Goal: Task Accomplishment & Management: Manage account settings

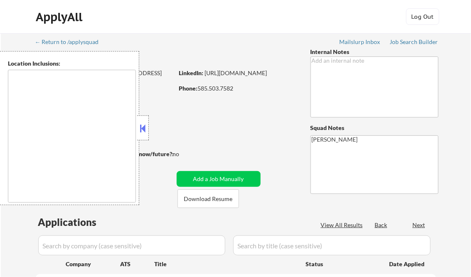
type textarea "[GEOGRAPHIC_DATA], [GEOGRAPHIC_DATA] [GEOGRAPHIC_DATA], [GEOGRAPHIC_DATA] [GEOG…"
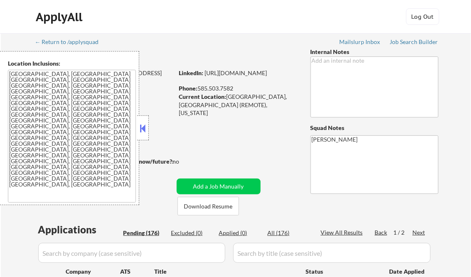
select select ""pending""
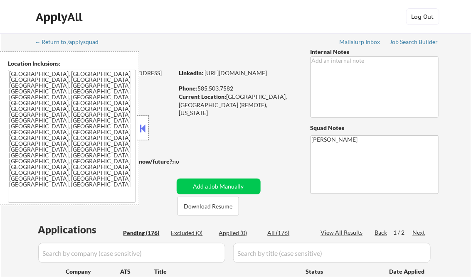
select select ""pending""
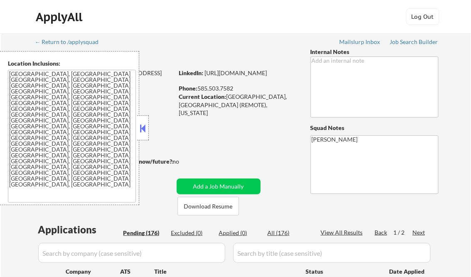
select select ""pending""
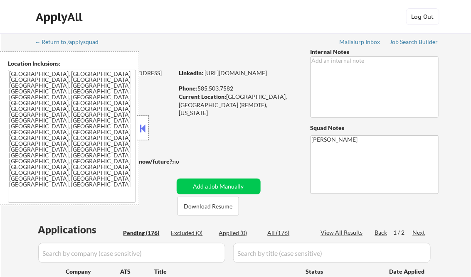
select select ""pending""
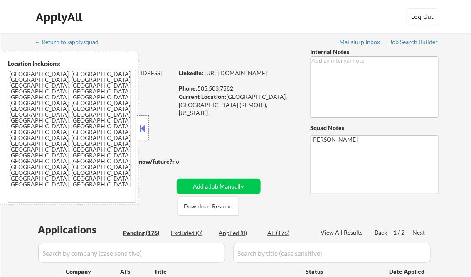
select select ""pending""
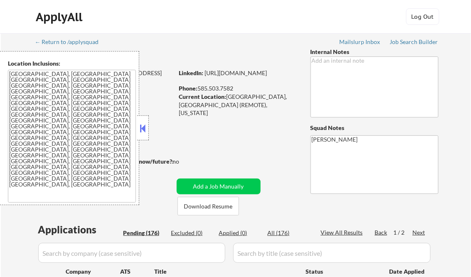
select select ""pending""
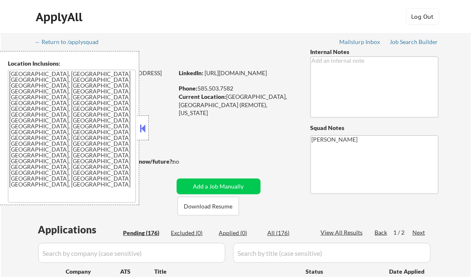
select select ""pending""
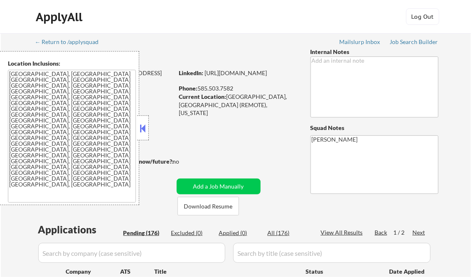
select select ""pending""
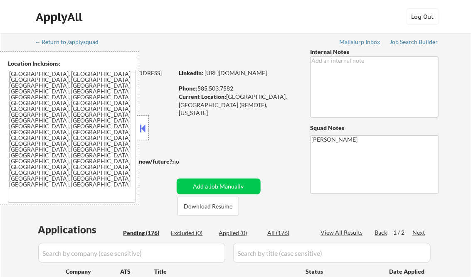
select select ""pending""
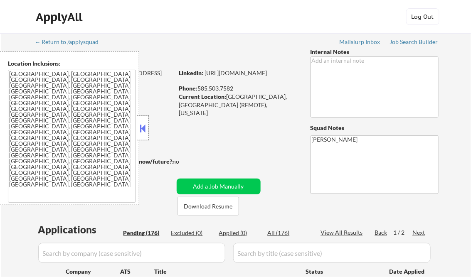
select select ""pending""
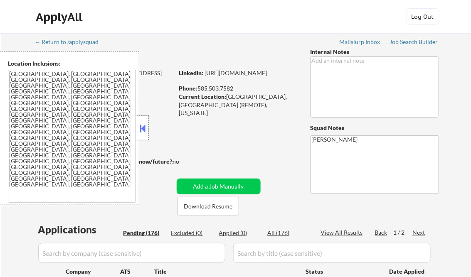
select select ""pending""
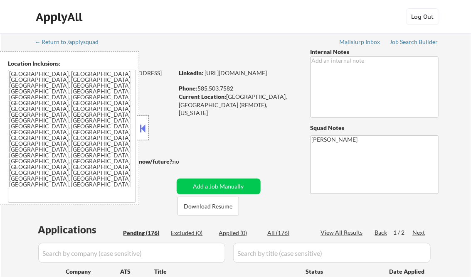
select select ""pending""
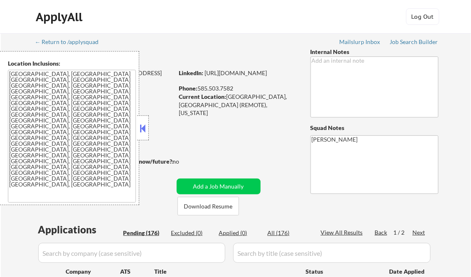
select select ""pending""
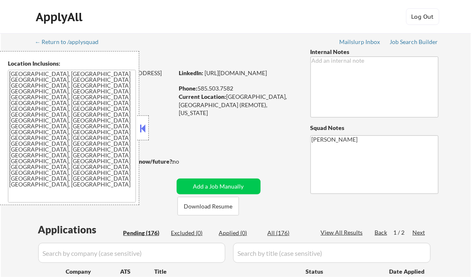
select select ""pending""
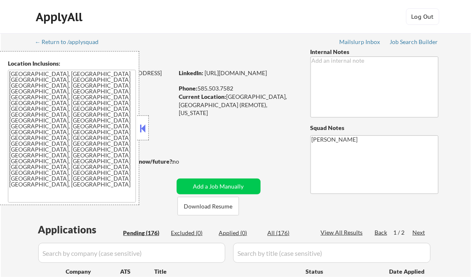
select select ""pending""
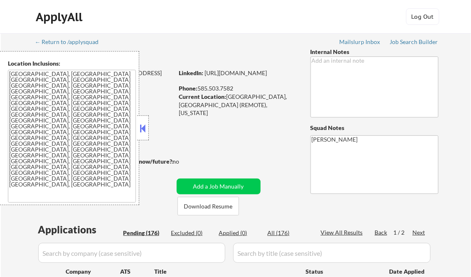
select select ""pending""
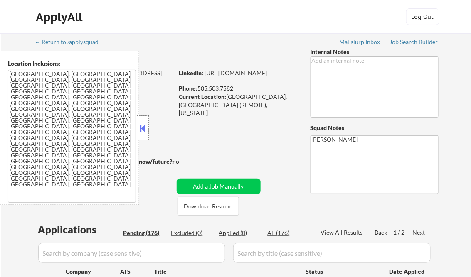
select select ""pending""
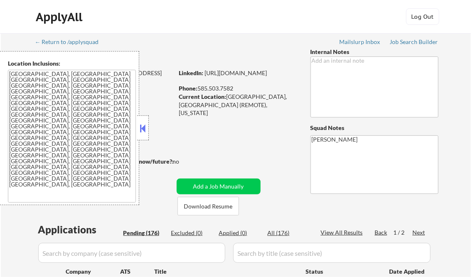
select select ""pending""
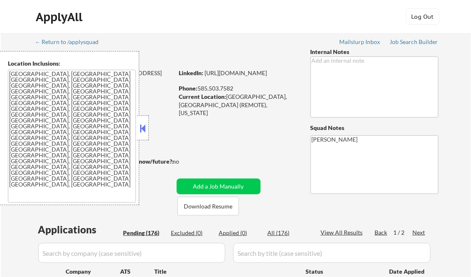
select select ""pending""
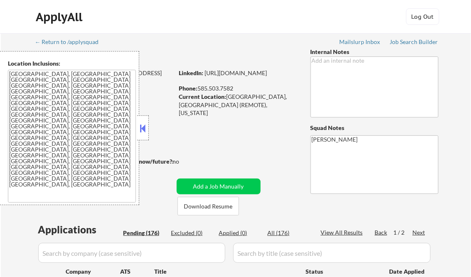
select select ""pending""
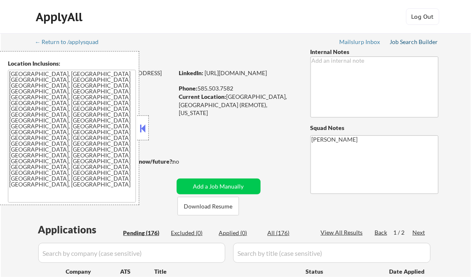
click at [402, 43] on div "Job Search Builder" at bounding box center [414, 42] width 49 height 6
click at [143, 126] on button at bounding box center [142, 128] width 9 height 12
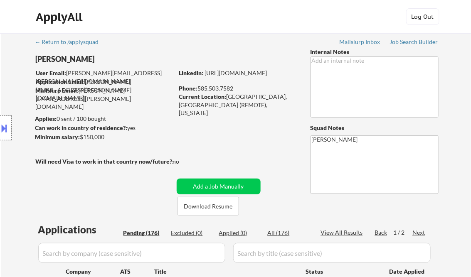
click at [10, 126] on div at bounding box center [6, 128] width 12 height 25
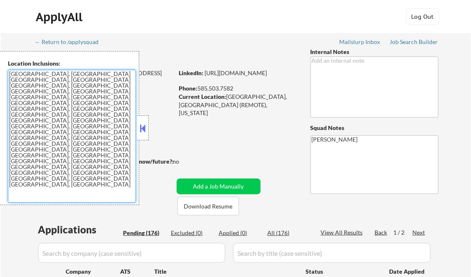
drag, startPoint x: 60, startPoint y: 118, endPoint x: 0, endPoint y: 74, distance: 74.4
click at [0, 74] on html "← Return to /applysquad Mailslurp Inbox Job Search Builder [PERSON_NAME] User E…" at bounding box center [235, 138] width 471 height 277
click at [147, 129] on button at bounding box center [142, 128] width 9 height 12
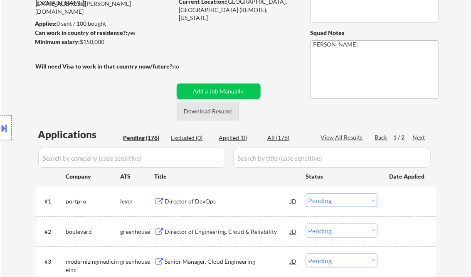
scroll to position [100, 0]
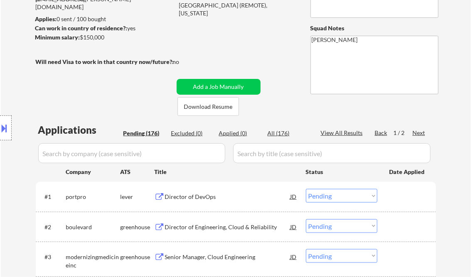
click at [203, 196] on div "Director of DevOps" at bounding box center [228, 197] width 126 height 8
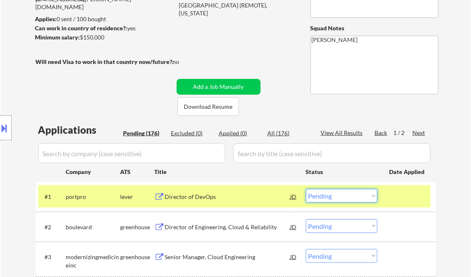
drag, startPoint x: 353, startPoint y: 195, endPoint x: 357, endPoint y: 195, distance: 4.2
click at [353, 195] on select "Choose an option... Pending Applied Excluded (Questions) Excluded (Expired) Exc…" at bounding box center [342, 196] width 72 height 14
click at [306, 189] on select "Choose an option... Pending Applied Excluded (Questions) Excluded (Expired) Exc…" at bounding box center [342, 196] width 72 height 14
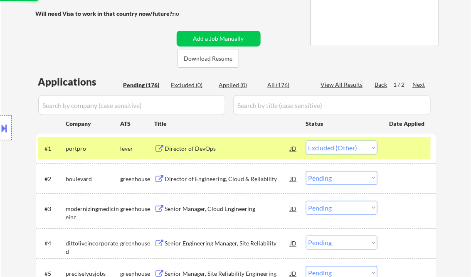
scroll to position [166, 0]
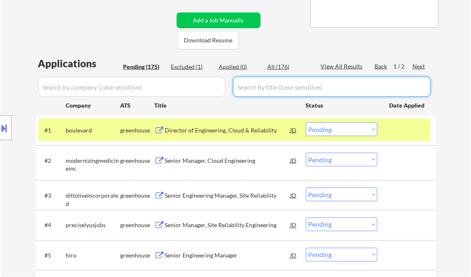
click at [187, 67] on div "Excluded (1)" at bounding box center [192, 67] width 42 height 8
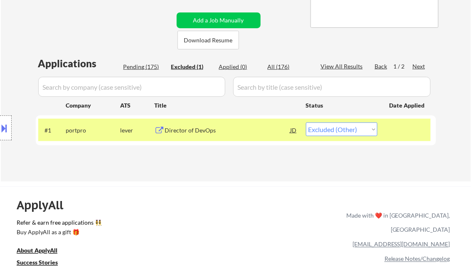
click at [354, 130] on select "Choose an option... Pending Applied Excluded (Questions) Excluded (Expired) Exc…" at bounding box center [342, 130] width 72 height 14
click at [306, 123] on select "Choose an option... Pending Applied Excluded (Questions) Excluded (Expired) Exc…" at bounding box center [342, 130] width 72 height 14
click at [139, 68] on div "Location Inclusions: [GEOGRAPHIC_DATA], [GEOGRAPHIC_DATA] [GEOGRAPHIC_DATA], [G…" at bounding box center [74, 128] width 149 height 154
drag, startPoint x: 149, startPoint y: 67, endPoint x: 214, endPoint y: 130, distance: 90.8
click at [149, 67] on div "Pending (175)" at bounding box center [144, 67] width 42 height 8
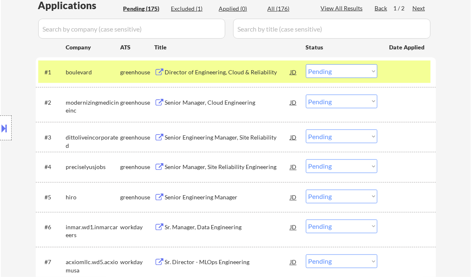
scroll to position [233, 0]
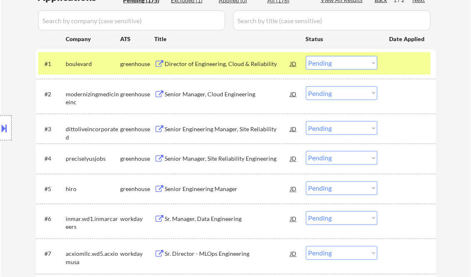
click at [210, 64] on div "Director of Engineering, Cloud & Reliability" at bounding box center [228, 64] width 126 height 8
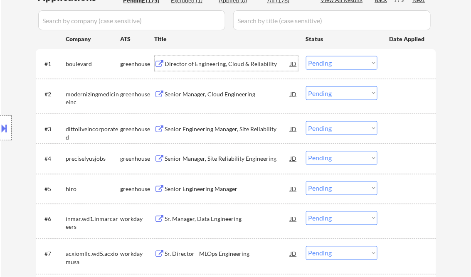
click at [335, 60] on select "Choose an option... Pending Applied Excluded (Questions) Excluded (Expired) Exc…" at bounding box center [342, 63] width 72 height 14
click at [306, 56] on select "Choose an option... Pending Applied Excluded (Questions) Excluded (Expired) Exc…" at bounding box center [342, 63] width 72 height 14
click at [219, 97] on div "Senior Manager, Cloud Engineering" at bounding box center [228, 94] width 126 height 8
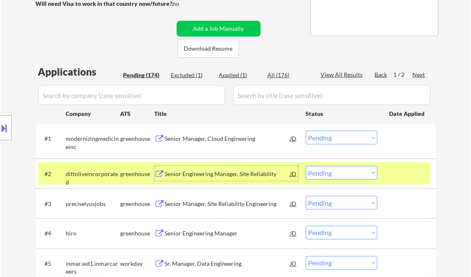
scroll to position [133, 0]
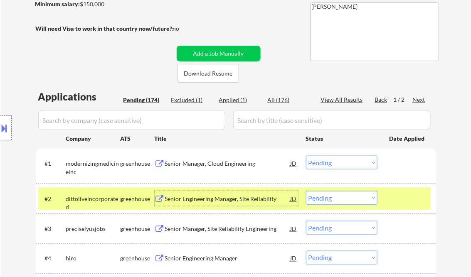
click at [353, 162] on select "Choose an option... Pending Applied Excluded (Questions) Excluded (Expired) Exc…" at bounding box center [342, 163] width 72 height 14
click at [306, 156] on select "Choose an option... Pending Applied Excluded (Questions) Excluded (Expired) Exc…" at bounding box center [342, 163] width 72 height 14
drag, startPoint x: 393, startPoint y: 199, endPoint x: 397, endPoint y: 197, distance: 4.7
click at [393, 198] on div at bounding box center [408, 198] width 37 height 15
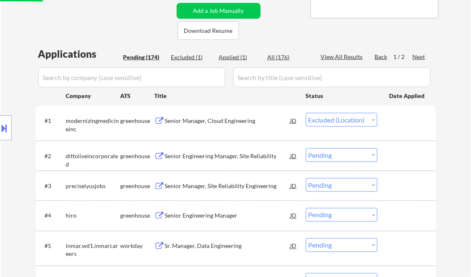
scroll to position [200, 0]
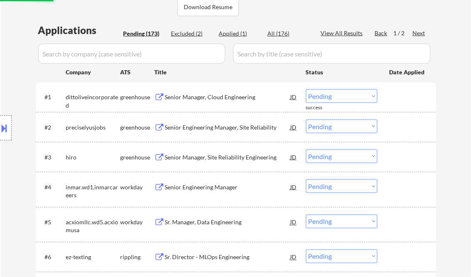
click at [190, 99] on div "Senior Manager, Cloud Engineering" at bounding box center [228, 97] width 126 height 8
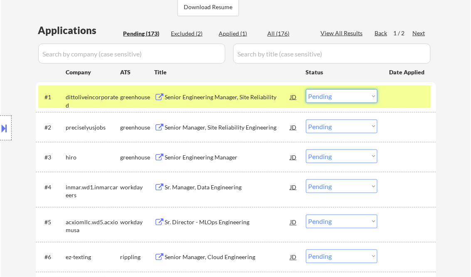
drag, startPoint x: 319, startPoint y: 96, endPoint x: 327, endPoint y: 104, distance: 10.3
click at [319, 96] on select "Choose an option... Pending Applied Excluded (Questions) Excluded (Expired) Exc…" at bounding box center [342, 96] width 72 height 14
click at [306, 89] on select "Choose an option... Pending Applied Excluded (Questions) Excluded (Expired) Exc…" at bounding box center [342, 96] width 72 height 14
click at [229, 130] on div "Senior Manager, Site Reliability Engineering" at bounding box center [228, 127] width 126 height 8
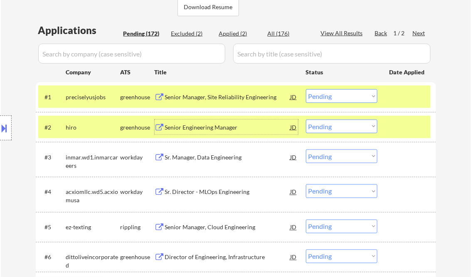
click at [326, 100] on select "Choose an option... Pending Applied Excluded (Questions) Excluded (Expired) Exc…" at bounding box center [342, 96] width 72 height 14
click at [306, 89] on select "Choose an option... Pending Applied Excluded (Questions) Excluded (Expired) Exc…" at bounding box center [342, 96] width 72 height 14
click at [217, 131] on div "Senior Engineering Manager" at bounding box center [228, 127] width 126 height 8
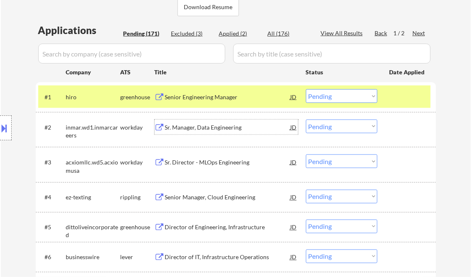
drag, startPoint x: 325, startPoint y: 96, endPoint x: 332, endPoint y: 103, distance: 9.4
click at [325, 96] on select "Choose an option... Pending Applied Excluded (Questions) Excluded (Expired) Exc…" at bounding box center [342, 96] width 72 height 14
click at [306, 89] on select "Choose an option... Pending Applied Excluded (Questions) Excluded (Expired) Exc…" at bounding box center [342, 96] width 72 height 14
select select ""pending""
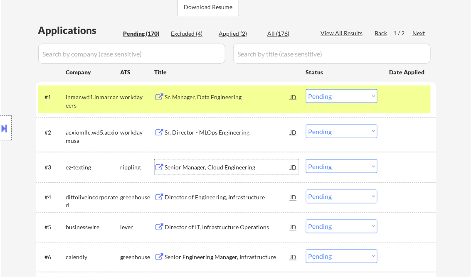
click at [206, 166] on div "Senior Manager, Cloud Engineering" at bounding box center [228, 167] width 126 height 8
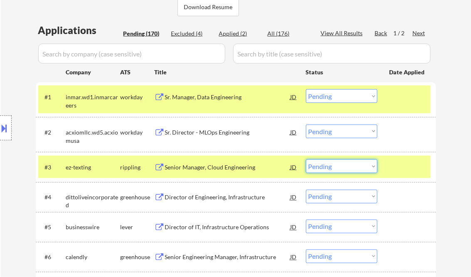
click at [352, 169] on select "Choose an option... Pending Applied Excluded (Questions) Excluded (Expired) Exc…" at bounding box center [342, 167] width 72 height 14
click at [306, 160] on select "Choose an option... Pending Applied Excluded (Questions) Excluded (Expired) Exc…" at bounding box center [342, 167] width 72 height 14
select select ""pending""
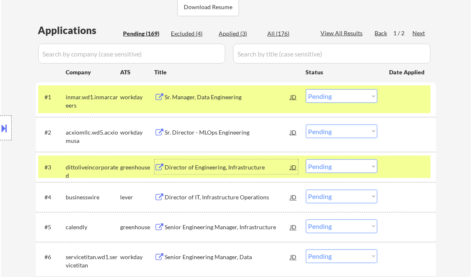
click at [216, 169] on div "Director of Engineering, Infrastructure" at bounding box center [228, 167] width 126 height 8
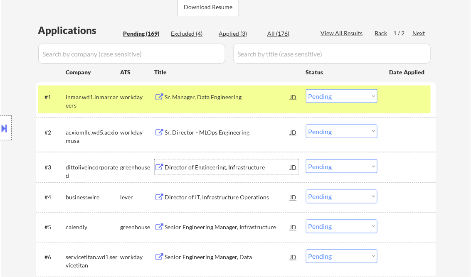
scroll to position [266, 0]
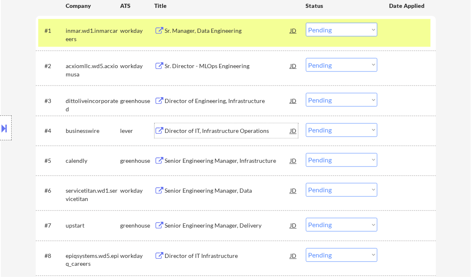
click at [214, 133] on div "Director of IT, Infrastructure Operations" at bounding box center [228, 131] width 126 height 8
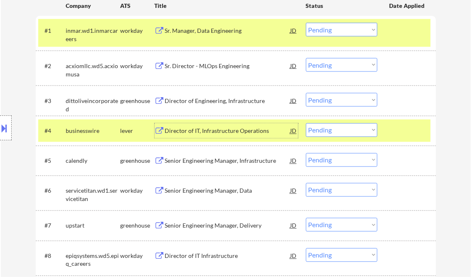
click at [342, 132] on select "Choose an option... Pending Applied Excluded (Questions) Excluded (Expired) Exc…" at bounding box center [342, 130] width 72 height 14
click at [306, 123] on select "Choose an option... Pending Applied Excluded (Questions) Excluded (Expired) Exc…" at bounding box center [342, 130] width 72 height 14
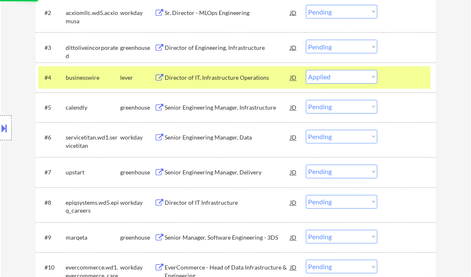
scroll to position [333, 0]
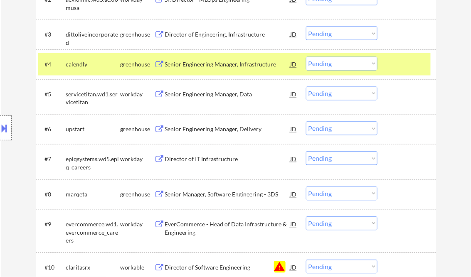
click at [224, 66] on div "Senior Engineering Manager, Infrastructure" at bounding box center [228, 65] width 126 height 8
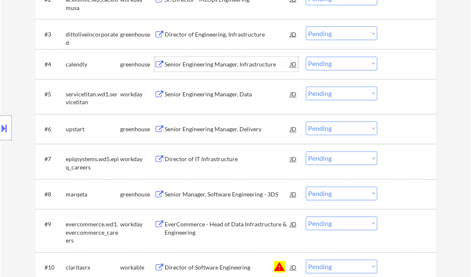
click at [328, 63] on select "Choose an option... Pending Applied Excluded (Questions) Excluded (Expired) Exc…" at bounding box center [342, 64] width 72 height 14
click at [306, 57] on select "Choose an option... Pending Applied Excluded (Questions) Excluded (Expired) Exc…" at bounding box center [342, 64] width 72 height 14
select select ""pending""
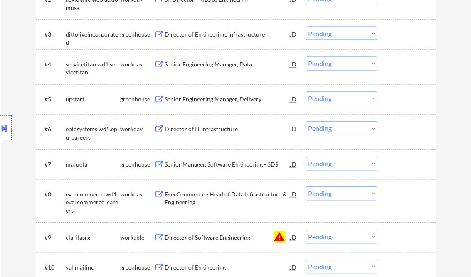
click at [210, 100] on div "Senior Engineering Manager, Delivery" at bounding box center [228, 100] width 126 height 8
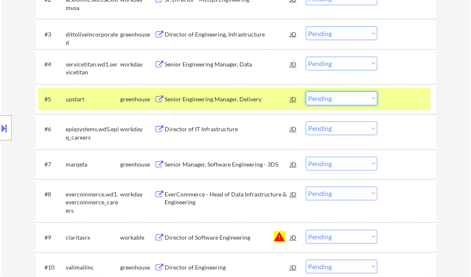
drag, startPoint x: 333, startPoint y: 101, endPoint x: 339, endPoint y: 106, distance: 8.3
click at [333, 101] on select "Choose an option... Pending Applied Excluded (Questions) Excluded (Expired) Exc…" at bounding box center [342, 99] width 72 height 14
click at [306, 92] on select "Choose an option... Pending Applied Excluded (Questions) Excluded (Expired) Exc…" at bounding box center [342, 99] width 72 height 14
select select ""pending""
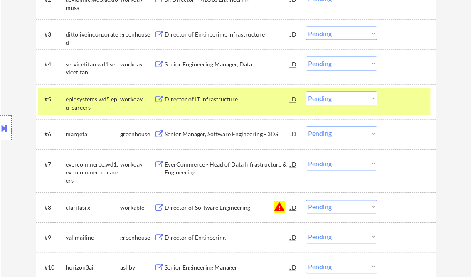
click at [219, 134] on div "Senior Manager, Software Engineering - 3DS" at bounding box center [228, 135] width 126 height 8
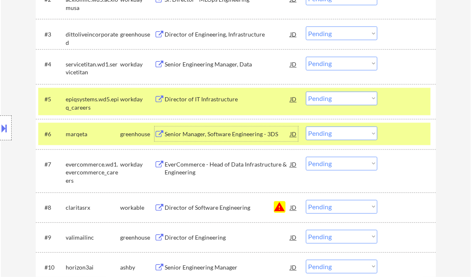
click at [322, 135] on select "Choose an option... Pending Applied Excluded (Questions) Excluded (Expired) Exc…" at bounding box center [342, 134] width 72 height 14
click at [306, 127] on select "Choose an option... Pending Applied Excluded (Questions) Excluded (Expired) Exc…" at bounding box center [342, 134] width 72 height 14
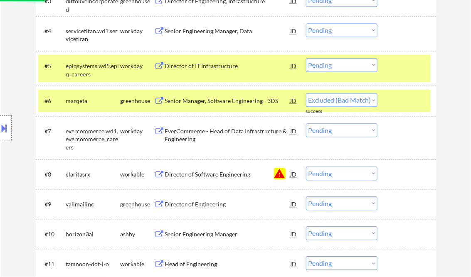
select select ""pending""
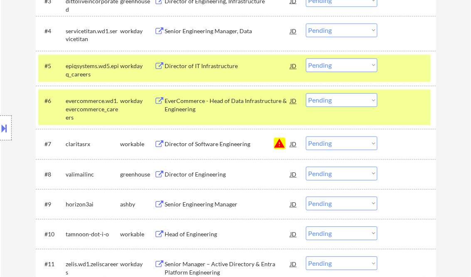
click at [282, 146] on button "warning" at bounding box center [280, 144] width 12 height 12
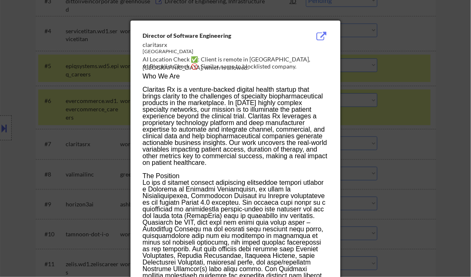
click at [449, 106] on div at bounding box center [235, 138] width 471 height 277
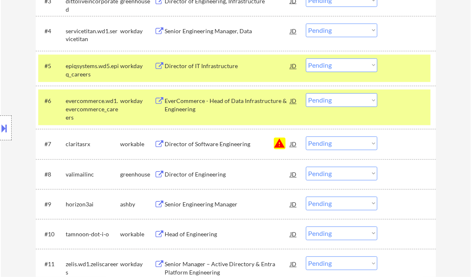
click at [237, 146] on div "Director of Software Engineering" at bounding box center [228, 145] width 126 height 8
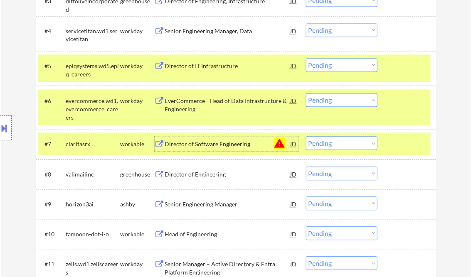
click at [336, 149] on select "Choose an option... Pending Applied Excluded (Questions) Excluded (Expired) Exc…" at bounding box center [342, 144] width 72 height 14
click at [306, 137] on select "Choose an option... Pending Applied Excluded (Questions) Excluded (Expired) Exc…" at bounding box center [342, 144] width 72 height 14
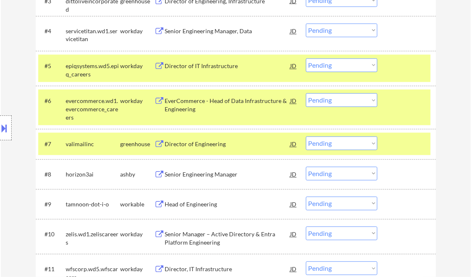
click at [190, 143] on div "Director of Engineering" at bounding box center [228, 145] width 126 height 8
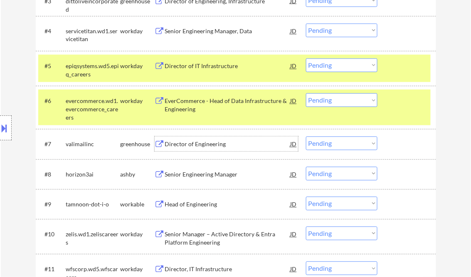
click at [396, 72] on div at bounding box center [408, 66] width 37 height 15
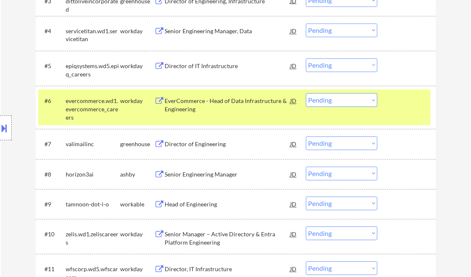
click at [403, 105] on div at bounding box center [408, 101] width 37 height 15
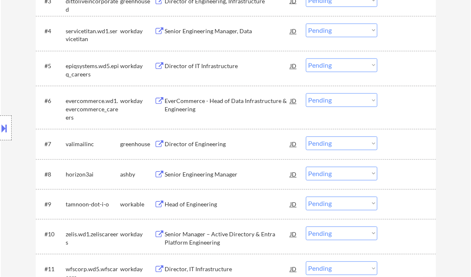
click at [201, 143] on div "Director of Engineering" at bounding box center [228, 145] width 126 height 8
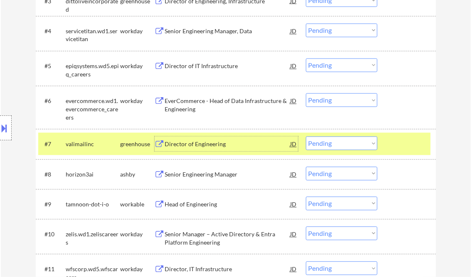
drag, startPoint x: 325, startPoint y: 138, endPoint x: 348, endPoint y: 150, distance: 26.0
click at [326, 138] on select "Choose an option... Pending Applied Excluded (Questions) Excluded (Expired) Exc…" at bounding box center [342, 144] width 72 height 14
click at [306, 137] on select "Choose an option... Pending Applied Excluded (Questions) Excluded (Expired) Exc…" at bounding box center [342, 144] width 72 height 14
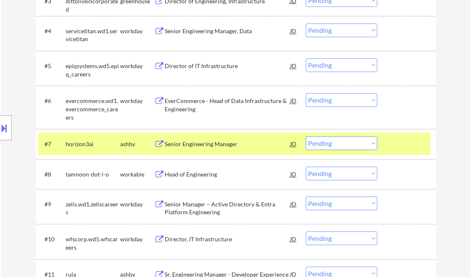
click at [206, 147] on div "Senior Engineering Manager" at bounding box center [228, 145] width 126 height 8
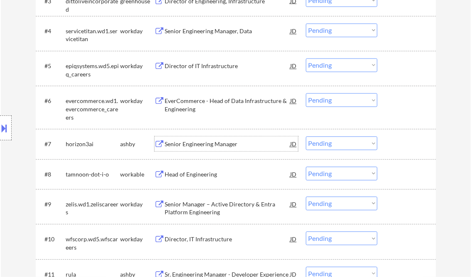
drag, startPoint x: 325, startPoint y: 144, endPoint x: 334, endPoint y: 150, distance: 10.8
click at [326, 144] on select "Choose an option... Pending Applied Excluded (Questions) Excluded (Expired) Exc…" at bounding box center [342, 144] width 72 height 14
click at [306, 137] on select "Choose an option... Pending Applied Excluded (Questions) Excluded (Expired) Exc…" at bounding box center [342, 144] width 72 height 14
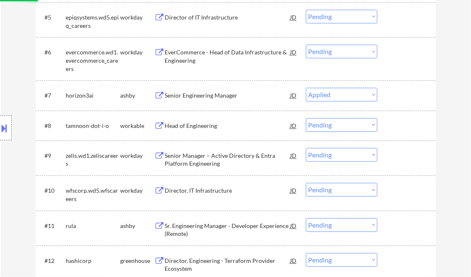
scroll to position [432, 0]
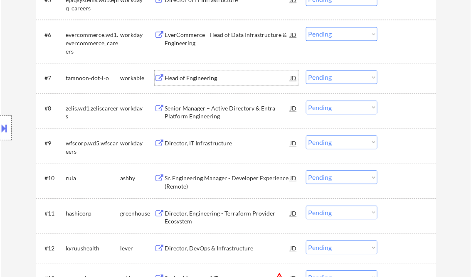
click at [195, 75] on div "Head of Engineering" at bounding box center [228, 78] width 126 height 8
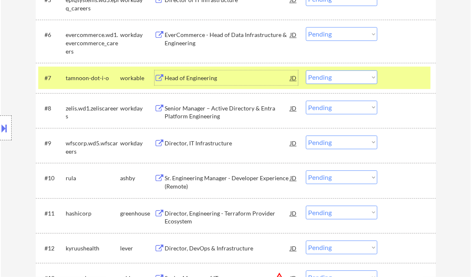
click at [338, 80] on select "Choose an option... Pending Applied Excluded (Questions) Excluded (Expired) Exc…" at bounding box center [342, 77] width 72 height 14
click at [306, 70] on select "Choose an option... Pending Applied Excluded (Questions) Excluded (Expired) Exc…" at bounding box center [342, 77] width 72 height 14
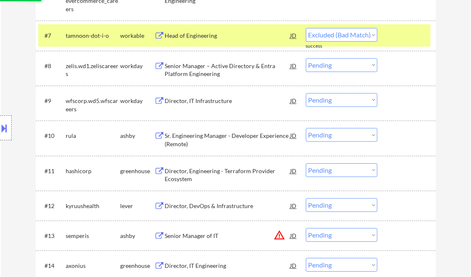
scroll to position [499, 0]
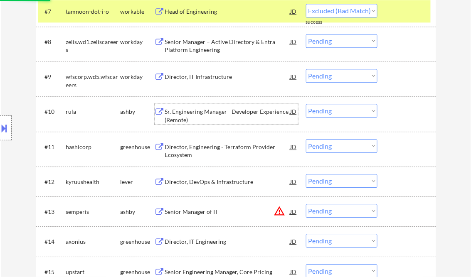
click at [224, 115] on div "Sr. Engineering Manager - Developer Experience (Remote)" at bounding box center [228, 116] width 126 height 16
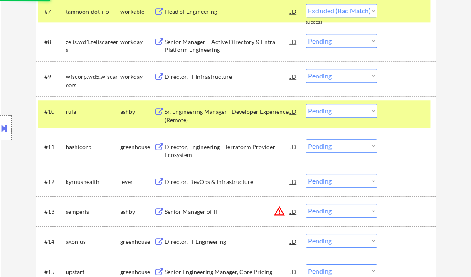
select select ""pending""
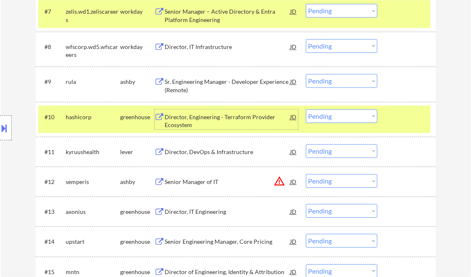
click at [320, 79] on select "Choose an option... Pending Applied Excluded (Questions) Excluded (Expired) Exc…" at bounding box center [342, 81] width 72 height 14
click at [306, 74] on select "Choose an option... Pending Applied Excluded (Questions) Excluded (Expired) Exc…" at bounding box center [342, 81] width 72 height 14
click at [402, 118] on div at bounding box center [408, 116] width 37 height 15
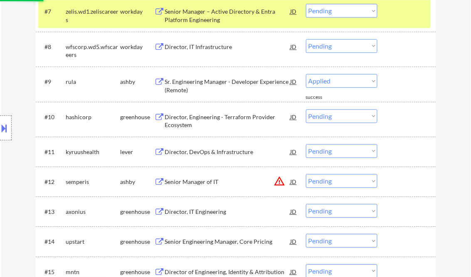
click at [395, 15] on div at bounding box center [408, 11] width 37 height 15
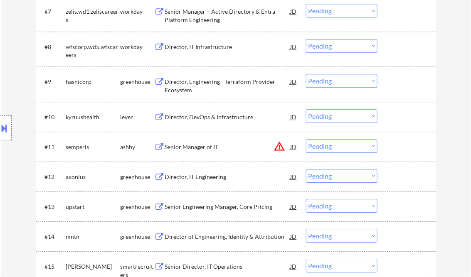
click at [212, 84] on div "Director, Engineering - Terraform Provider Ecosystem" at bounding box center [228, 86] width 126 height 16
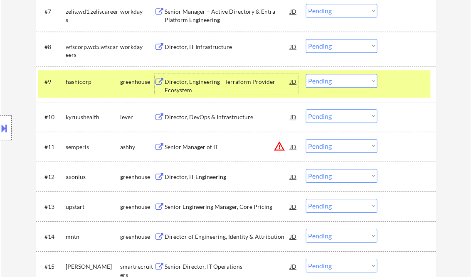
click at [325, 78] on select "Choose an option... Pending Applied Excluded (Questions) Excluded (Expired) Exc…" at bounding box center [342, 81] width 72 height 14
click at [306, 74] on select "Choose an option... Pending Applied Excluded (Questions) Excluded (Expired) Exc…" at bounding box center [342, 81] width 72 height 14
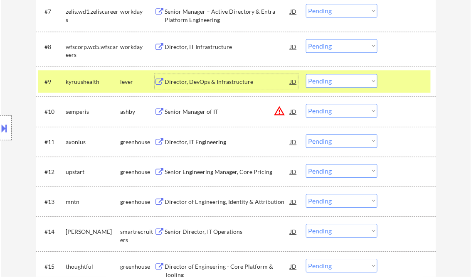
click at [215, 82] on div "Director, DevOps & Infrastructure" at bounding box center [228, 82] width 126 height 8
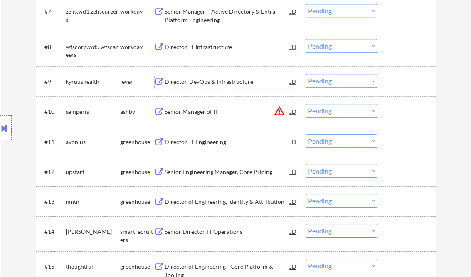
drag, startPoint x: 325, startPoint y: 83, endPoint x: 332, endPoint y: 89, distance: 8.8
click at [326, 83] on select "Choose an option... Pending Applied Excluded (Questions) Excluded (Expired) Exc…" at bounding box center [342, 81] width 72 height 14
click at [306, 74] on select "Choose an option... Pending Applied Excluded (Questions) Excluded (Expired) Exc…" at bounding box center [342, 81] width 72 height 14
select select ""pending""
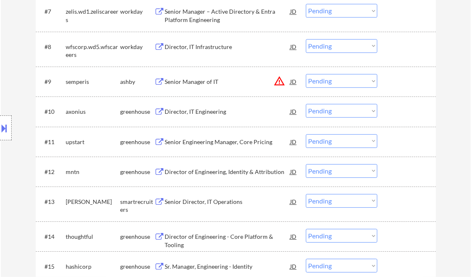
click at [190, 114] on div "Director, IT Engineering" at bounding box center [228, 112] width 126 height 8
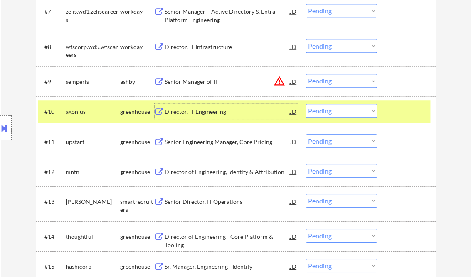
click at [328, 110] on select "Choose an option... Pending Applied Excluded (Questions) Excluded (Expired) Exc…" at bounding box center [342, 111] width 72 height 14
click at [306, 104] on select "Choose an option... Pending Applied Excluded (Questions) Excluded (Expired) Exc…" at bounding box center [342, 111] width 72 height 14
select select ""pending""
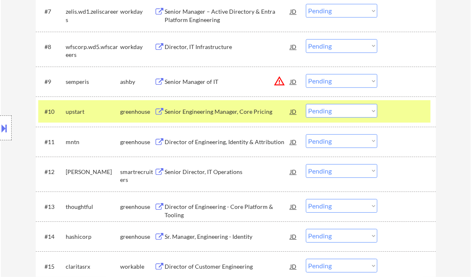
click at [212, 144] on div "Director of Engineering, Identity & Attribution" at bounding box center [228, 142] width 126 height 8
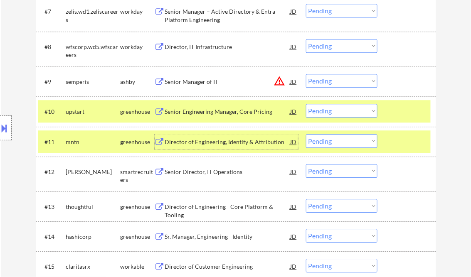
drag, startPoint x: 323, startPoint y: 138, endPoint x: 335, endPoint y: 146, distance: 14.2
click at [323, 138] on select "Choose an option... Pending Applied Excluded (Questions) Excluded (Expired) Exc…" at bounding box center [342, 141] width 72 height 14
click at [306, 134] on select "Choose an option... Pending Applied Excluded (Questions) Excluded (Expired) Exc…" at bounding box center [342, 141] width 72 height 14
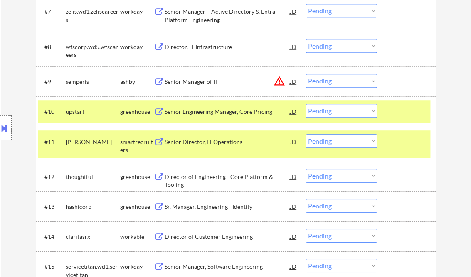
click at [205, 142] on div "Senior Director, IT Operations" at bounding box center [228, 142] width 126 height 8
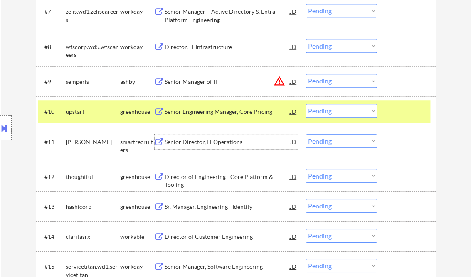
click at [337, 146] on select "Choose an option... Pending Applied Excluded (Questions) Excluded (Expired) Exc…" at bounding box center [342, 141] width 72 height 14
click at [306, 134] on select "Choose an option... Pending Applied Excluded (Questions) Excluded (Expired) Exc…" at bounding box center [342, 141] width 72 height 14
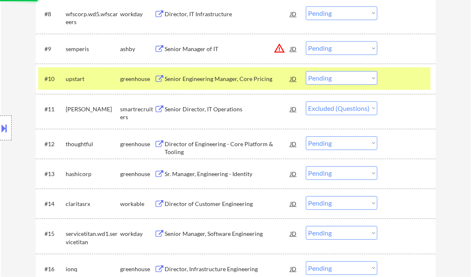
scroll to position [532, 0]
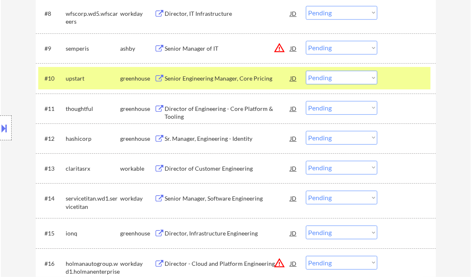
click at [211, 111] on div "Director of Engineering - Core Platform & Tooling" at bounding box center [228, 113] width 126 height 16
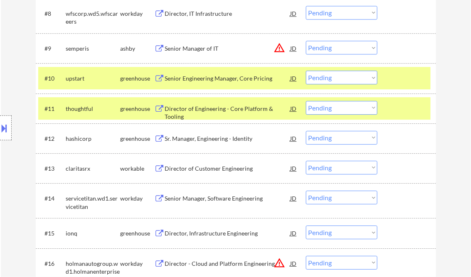
click at [335, 110] on select "Choose an option... Pending Applied Excluded (Questions) Excluded (Expired) Exc…" at bounding box center [342, 108] width 72 height 14
click at [306, 101] on select "Choose an option... Pending Applied Excluded (Questions) Excluded (Expired) Exc…" at bounding box center [342, 108] width 72 height 14
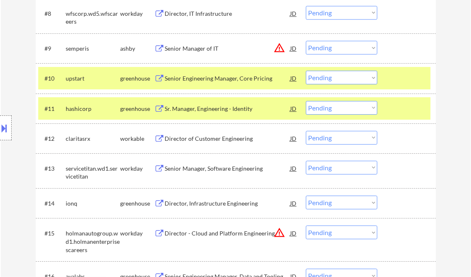
click at [406, 81] on div at bounding box center [408, 78] width 37 height 15
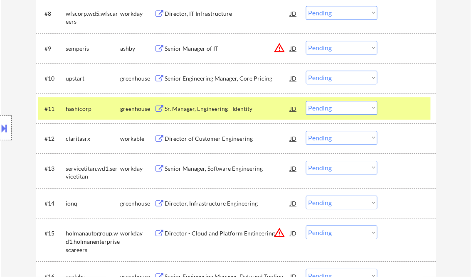
click at [408, 109] on div at bounding box center [408, 108] width 37 height 15
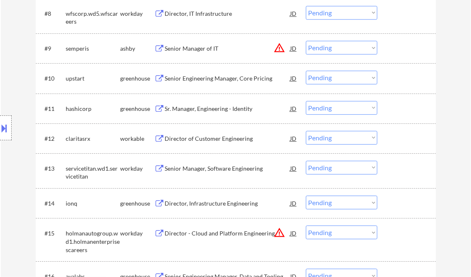
click at [227, 107] on div "Sr. Manager, Engineering - Identity" at bounding box center [228, 109] width 126 height 8
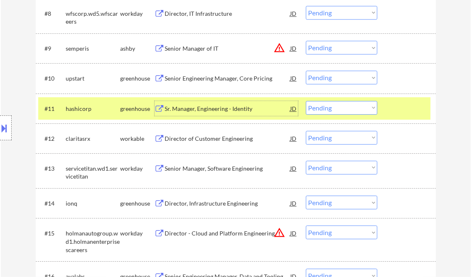
drag, startPoint x: 328, startPoint y: 110, endPoint x: 331, endPoint y: 113, distance: 4.7
click at [328, 110] on select "Choose an option... Pending Applied Excluded (Questions) Excluded (Expired) Exc…" at bounding box center [342, 108] width 72 height 14
click at [306, 101] on select "Choose an option... Pending Applied Excluded (Questions) Excluded (Expired) Exc…" at bounding box center [342, 108] width 72 height 14
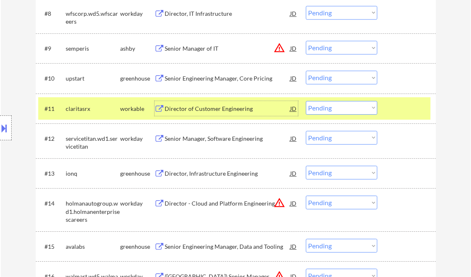
click at [220, 109] on div "Director of Customer Engineering" at bounding box center [228, 109] width 126 height 8
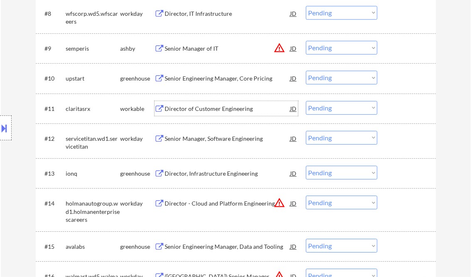
click at [326, 109] on select "Choose an option... Pending Applied Excluded (Questions) Excluded (Expired) Exc…" at bounding box center [342, 108] width 72 height 14
click at [306, 101] on select "Choose an option... Pending Applied Excluded (Questions) Excluded (Expired) Exc…" at bounding box center [342, 108] width 72 height 14
select select ""pending""
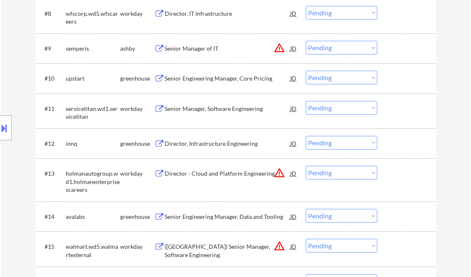
click at [223, 146] on div "Director, Infrastructure Engineering" at bounding box center [228, 144] width 126 height 8
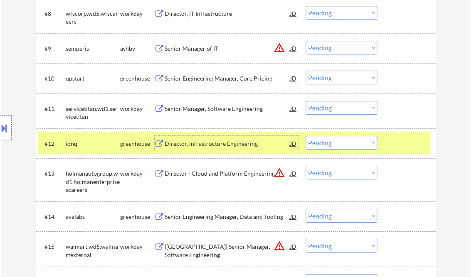
click at [337, 144] on select "Choose an option... Pending Applied Excluded (Questions) Excluded (Expired) Exc…" at bounding box center [342, 143] width 72 height 14
click at [306, 136] on select "Choose an option... Pending Applied Excluded (Questions) Excluded (Expired) Exc…" at bounding box center [342, 143] width 72 height 14
select select ""pending""
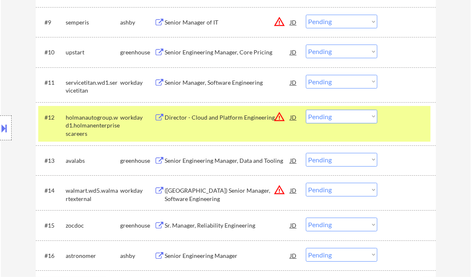
scroll to position [565, 0]
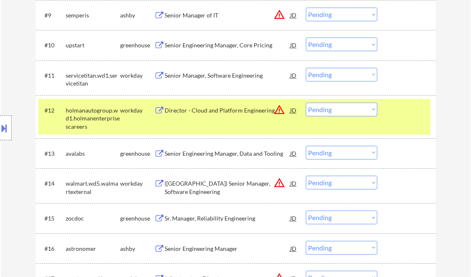
click at [217, 155] on div "Senior Engineering Manager, Data and Tooling" at bounding box center [228, 154] width 126 height 8
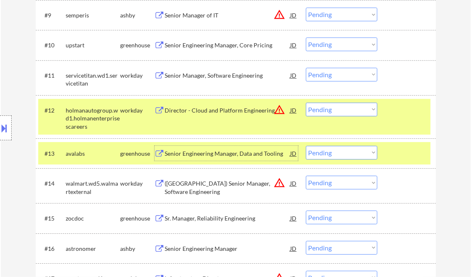
click at [4, 128] on button at bounding box center [4, 128] width 9 height 14
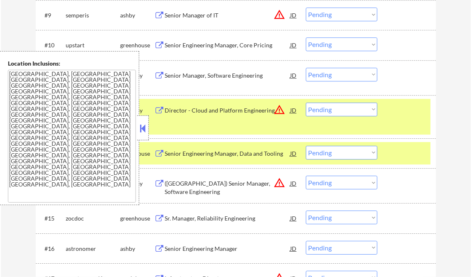
click at [143, 126] on button at bounding box center [142, 128] width 9 height 12
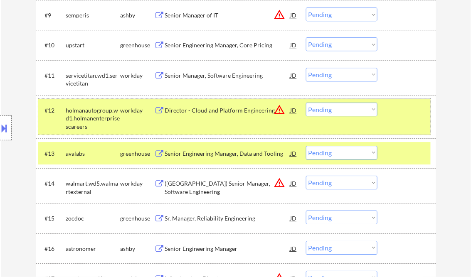
click at [395, 122] on div "#12 holmanautogroup.wd1.holmanenterprisescareers workday Director - Cloud and P…" at bounding box center [234, 117] width 392 height 36
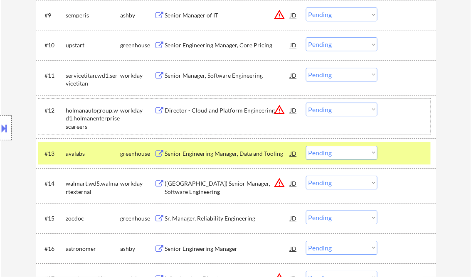
click at [346, 157] on select "Choose an option... Pending Applied Excluded (Questions) Excluded (Expired) Exc…" at bounding box center [342, 153] width 72 height 14
click at [306, 146] on select "Choose an option... Pending Applied Excluded (Questions) Excluded (Expired) Exc…" at bounding box center [342, 153] width 72 height 14
select select ""pending""
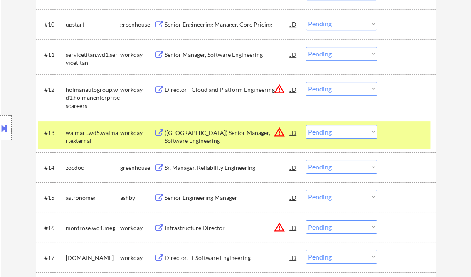
scroll to position [599, 0]
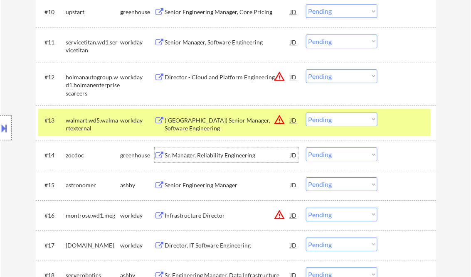
click at [220, 151] on div "Sr. Manager, Reliability Engineering" at bounding box center [228, 155] width 126 height 15
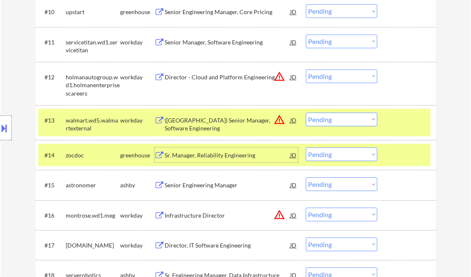
click at [291, 156] on div "JD" at bounding box center [294, 155] width 8 height 15
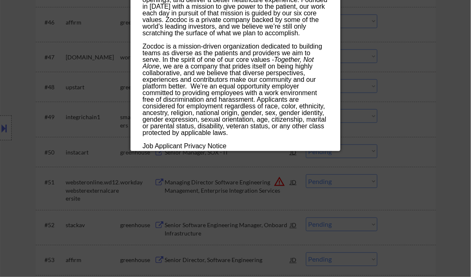
scroll to position [1763, 0]
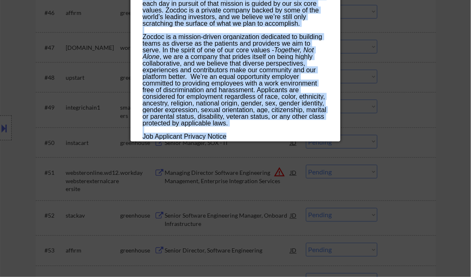
drag, startPoint x: 142, startPoint y: 37, endPoint x: 231, endPoint y: 131, distance: 129.1
copy div "Lo. Ipsumdo, Sitametcons Adipiscinge seddoe Tem Inci, UT, Labore Etdolo; MAG Al…"
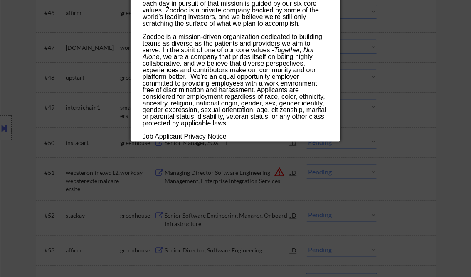
click at [420, 108] on div at bounding box center [235, 138] width 471 height 277
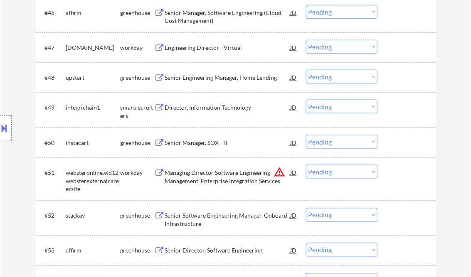
click at [9, 127] on button at bounding box center [4, 128] width 9 height 14
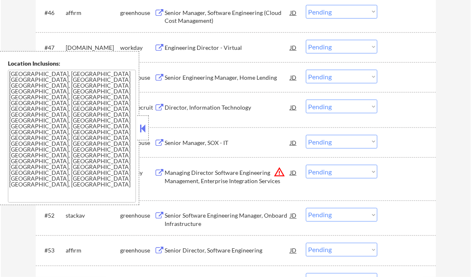
click at [142, 126] on button at bounding box center [142, 128] width 9 height 12
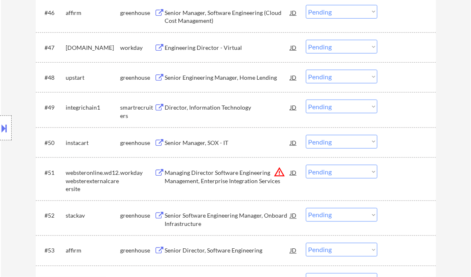
scroll to position [615, 0]
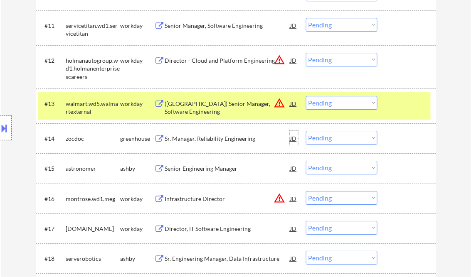
click at [295, 140] on div "JD" at bounding box center [294, 138] width 8 height 15
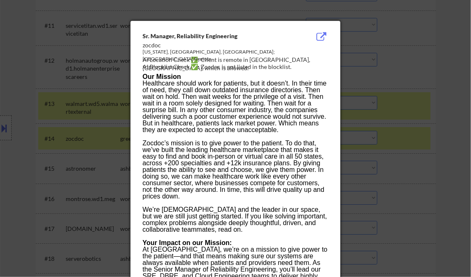
click at [445, 59] on div at bounding box center [235, 138] width 471 height 277
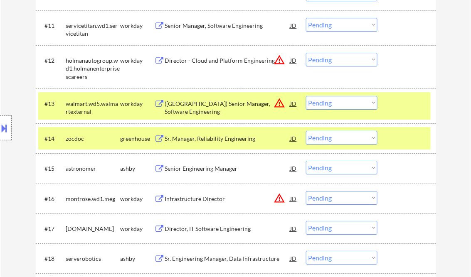
click at [6, 126] on button at bounding box center [4, 128] width 9 height 14
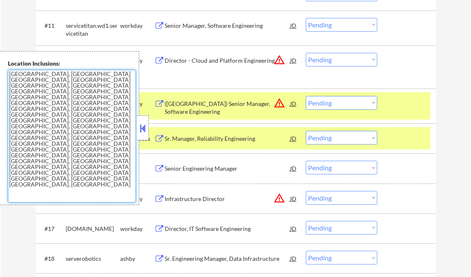
drag, startPoint x: 51, startPoint y: 110, endPoint x: 10, endPoint y: 76, distance: 53.8
click at [10, 76] on textarea "[GEOGRAPHIC_DATA], [GEOGRAPHIC_DATA] [GEOGRAPHIC_DATA], [GEOGRAPHIC_DATA] [GEOG…" at bounding box center [72, 136] width 128 height 133
click at [139, 129] on button at bounding box center [142, 128] width 9 height 12
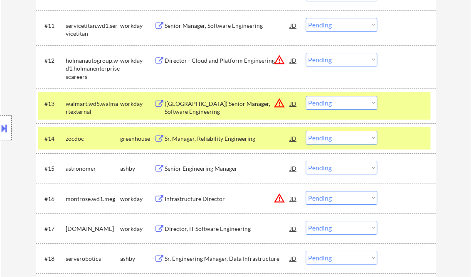
click at [334, 141] on select "Choose an option... Pending Applied Excluded (Questions) Excluded (Expired) Exc…" at bounding box center [342, 138] width 72 height 14
click at [306, 131] on select "Choose an option... Pending Applied Excluded (Questions) Excluded (Expired) Exc…" at bounding box center [342, 138] width 72 height 14
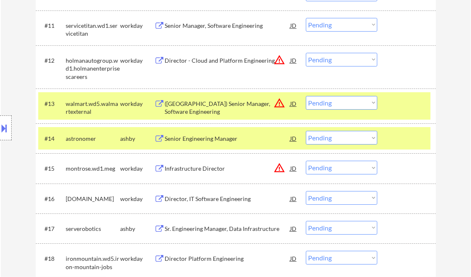
click at [216, 140] on div "Senior Engineering Manager" at bounding box center [228, 139] width 126 height 8
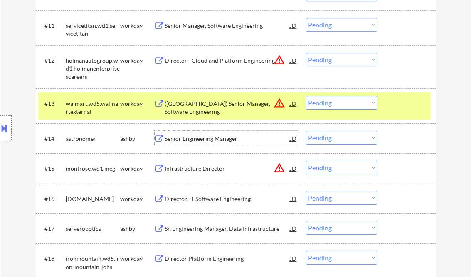
click at [335, 136] on select "Choose an option... Pending Applied Excluded (Questions) Excluded (Expired) Exc…" at bounding box center [342, 138] width 72 height 14
click at [306, 131] on select "Choose an option... Pending Applied Excluded (Questions) Excluded (Expired) Exc…" at bounding box center [342, 138] width 72 height 14
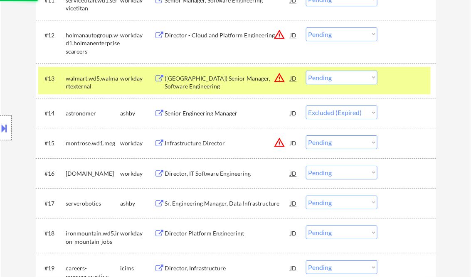
scroll to position [649, 0]
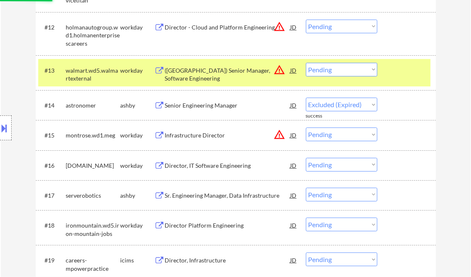
select select ""pending""
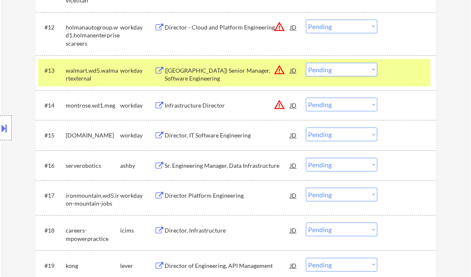
click at [215, 160] on div "Sr. Engineering Manager, Data Infrastructure" at bounding box center [228, 165] width 126 height 15
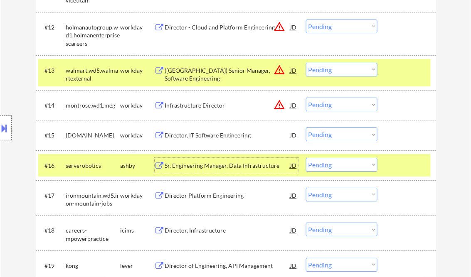
click at [344, 170] on select "Choose an option... Pending Applied Excluded (Questions) Excluded (Expired) Exc…" at bounding box center [342, 165] width 72 height 14
click at [306, 158] on select "Choose an option... Pending Applied Excluded (Questions) Excluded (Expired) Exc…" at bounding box center [342, 165] width 72 height 14
drag, startPoint x: 449, startPoint y: 113, endPoint x: 462, endPoint y: 123, distance: 16.3
select select ""pending""
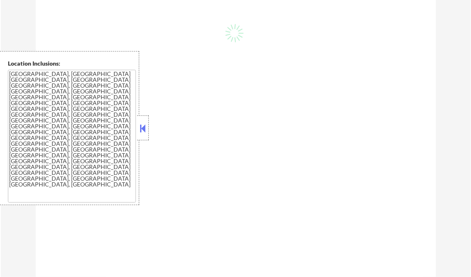
scroll to position [266, 0]
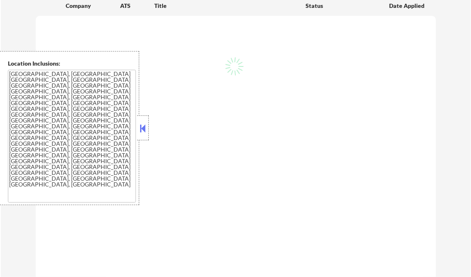
click at [146, 120] on div at bounding box center [143, 128] width 12 height 25
select select ""pending""
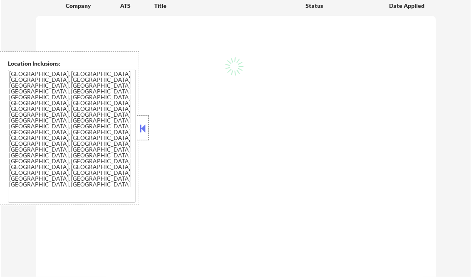
select select ""pending""
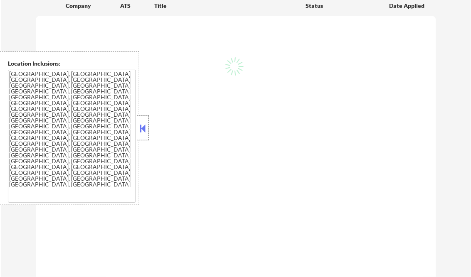
select select ""pending""
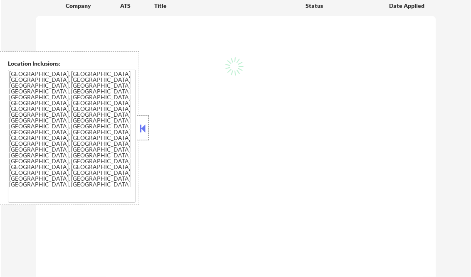
select select ""pending""
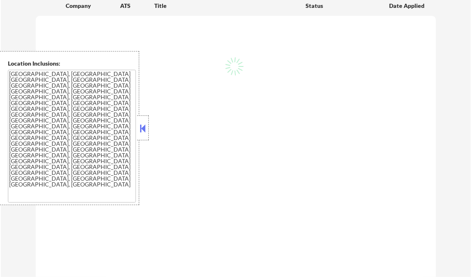
select select ""pending""
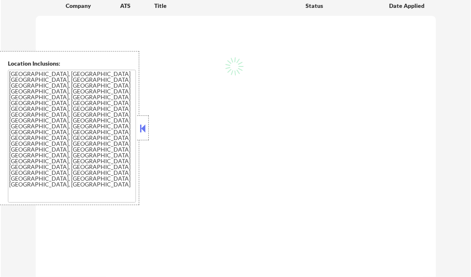
select select ""pending""
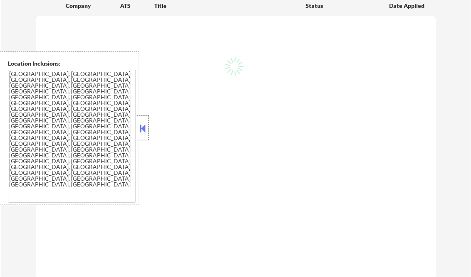
select select ""pending""
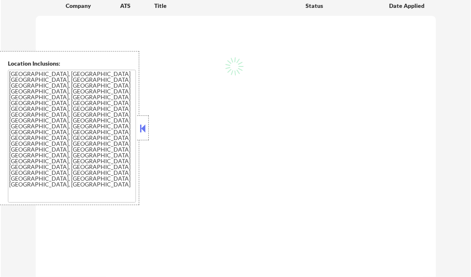
select select ""pending""
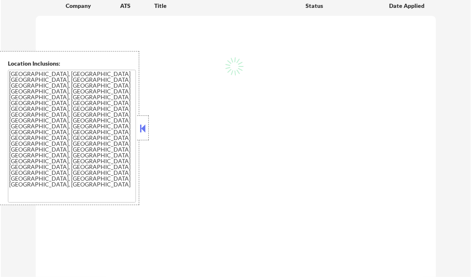
select select ""pending""
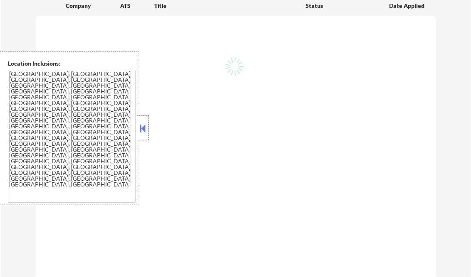
select select ""pending""
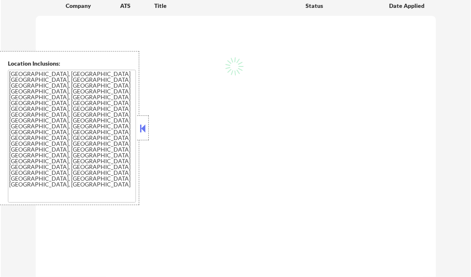
select select ""pending""
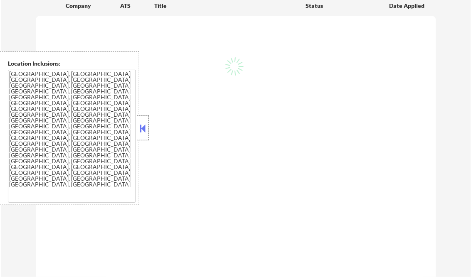
select select ""pending""
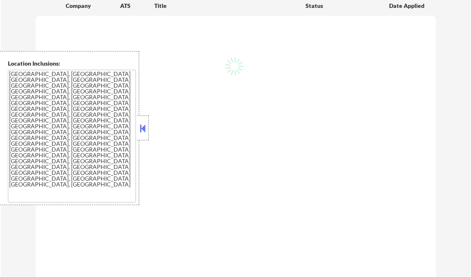
select select ""pending""
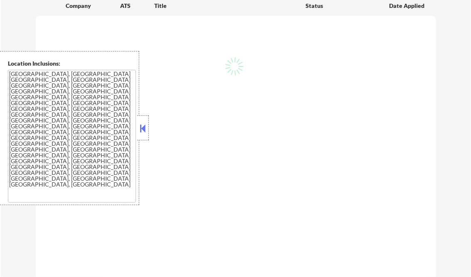
select select ""pending""
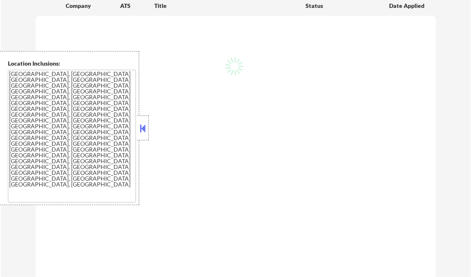
select select ""pending""
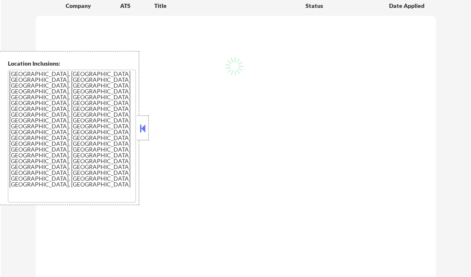
select select ""pending""
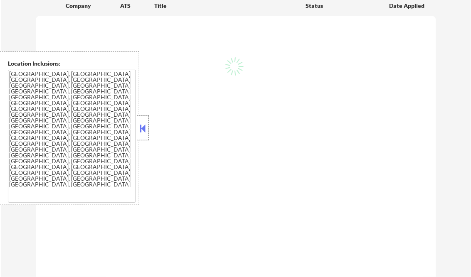
select select ""pending""
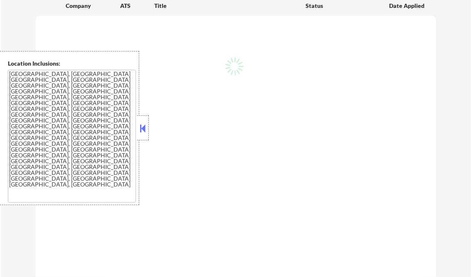
select select ""pending""
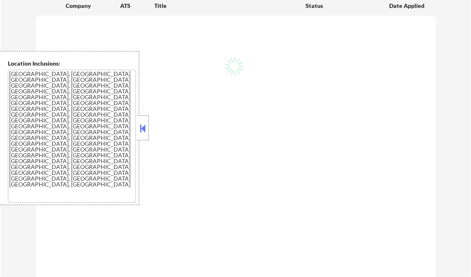
select select ""pending""
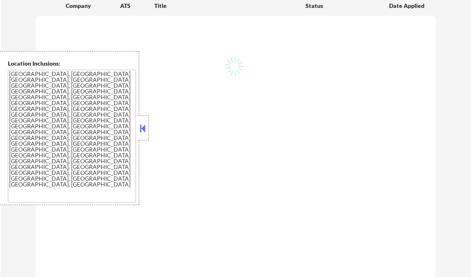
select select ""pending""
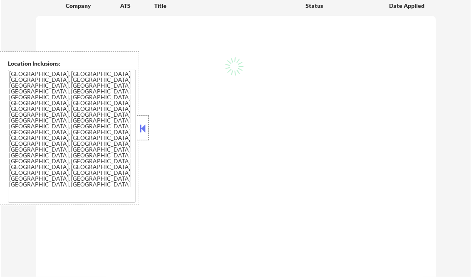
select select ""pending""
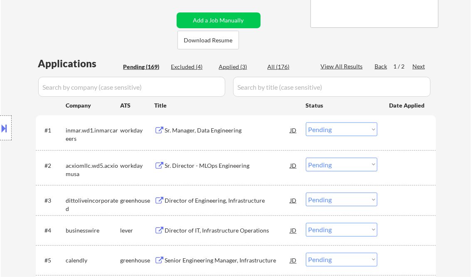
scroll to position [67, 0]
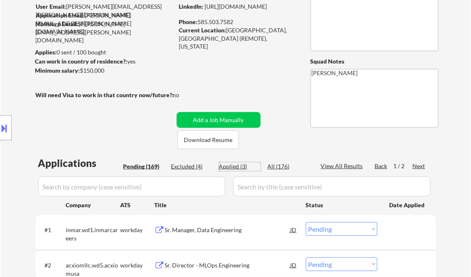
click at [238, 166] on div "Applied (3)" at bounding box center [240, 167] width 42 height 8
select select ""applied""
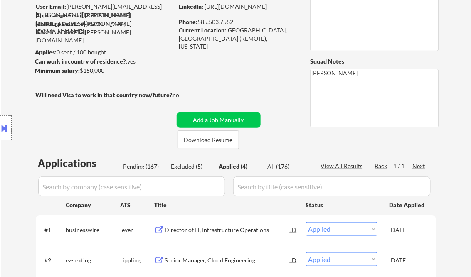
select select ""applied""
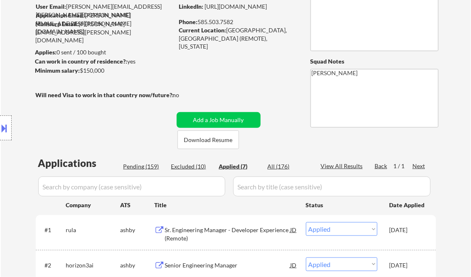
select select ""applied""
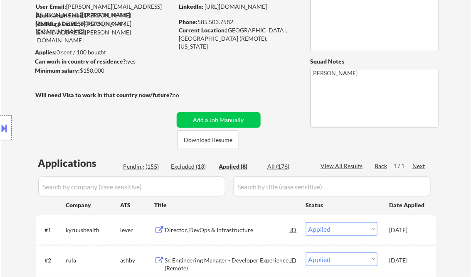
select select ""applied""
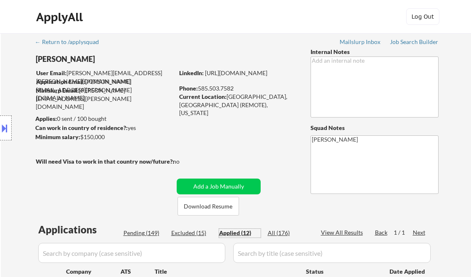
select select ""applied""
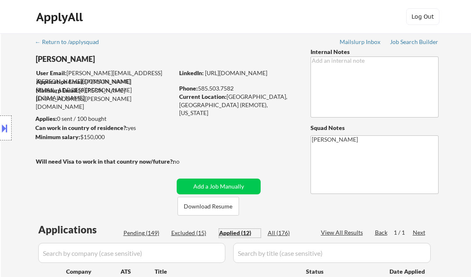
select select ""applied""
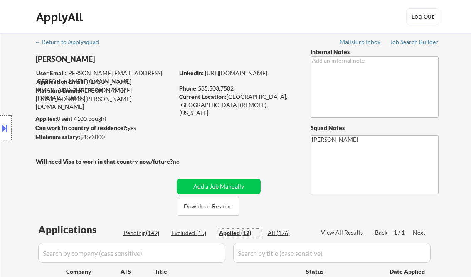
select select ""applied""
